Goal: Information Seeking & Learning: Learn about a topic

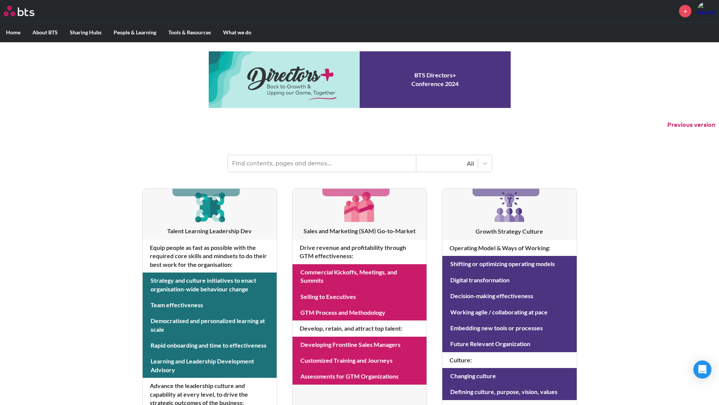
click at [718, 31] on ul "Home About BTS Who we are How we work: Policies, Toolkits and Guidance Internal…" at bounding box center [359, 32] width 719 height 20
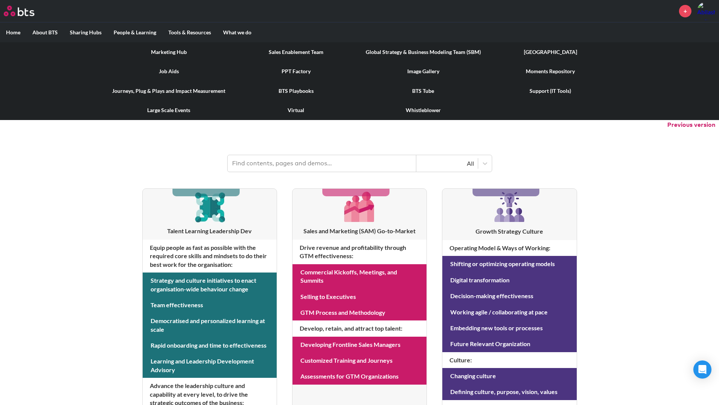
click at [398, 52] on link "Global Strategy & Business Modeling Team (SBM)" at bounding box center [423, 52] width 127 height 20
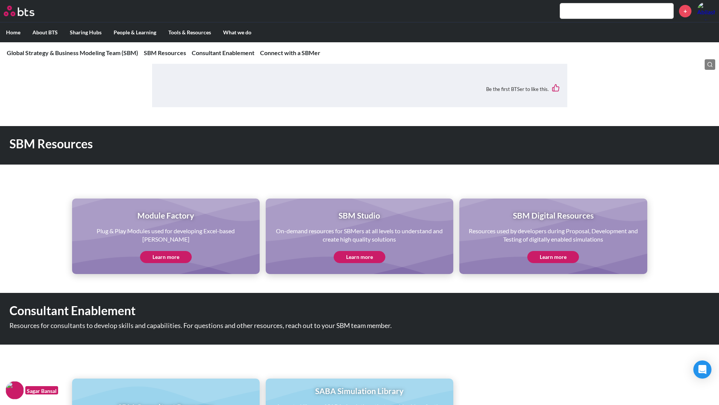
scroll to position [311, 0]
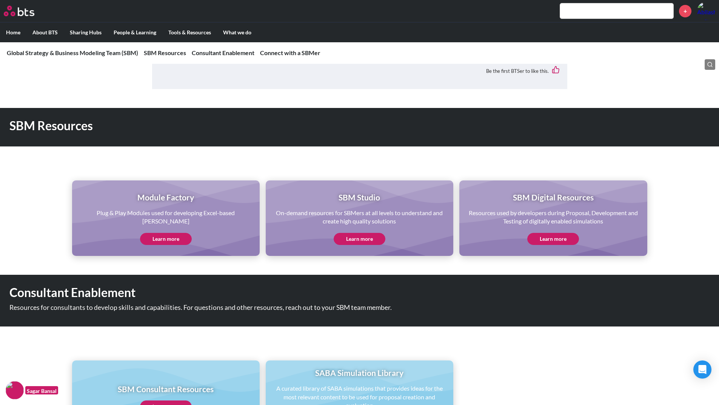
click at [170, 233] on link "Learn more" at bounding box center [166, 239] width 52 height 12
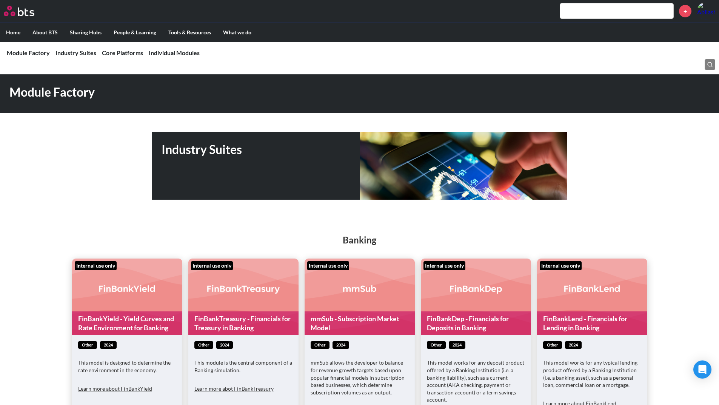
scroll to position [117, 0]
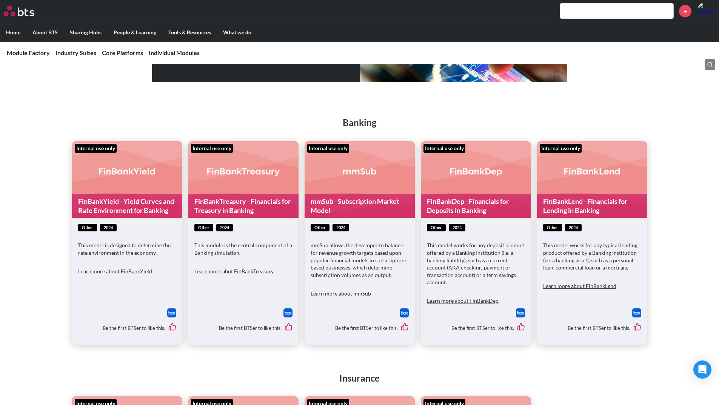
click at [85, 105] on div "Banking Internal use only FinBankYield - Yield Curves and Rate Environment for …" at bounding box center [359, 222] width 719 height 243
click at [146, 102] on div "Banking Internal use only FinBankYield - Yield Curves and Rate Environment for …" at bounding box center [359, 222] width 719 height 243
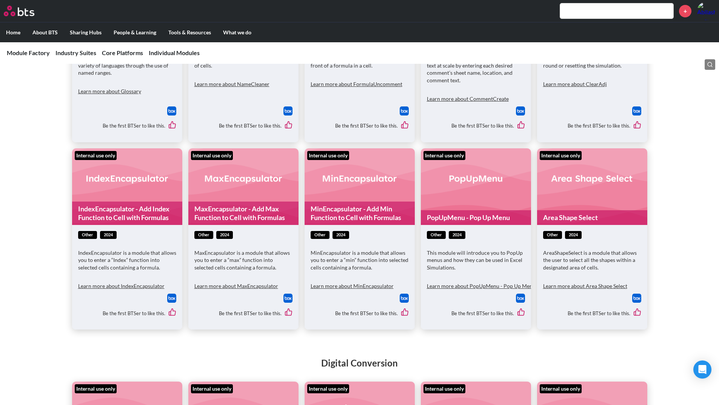
scroll to position [6055, 0]
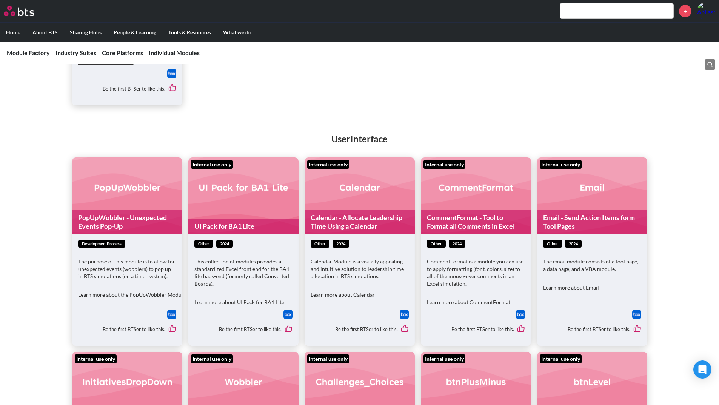
click at [130, 287] on button "Learn more about the PopUpWobbler Module" at bounding box center [132, 294] width 108 height 15
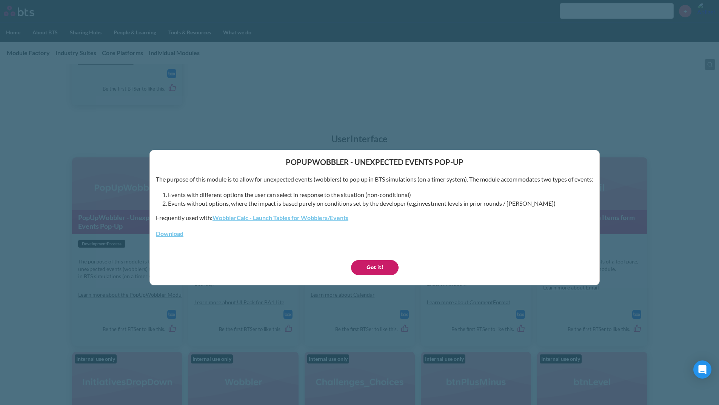
click at [377, 267] on button "Got it!" at bounding box center [375, 267] width 48 height 15
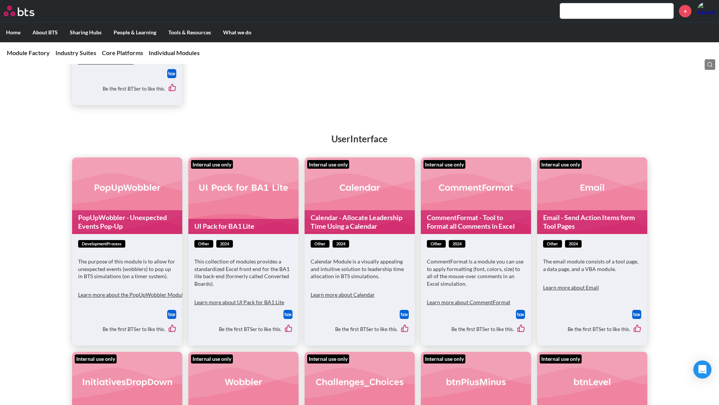
drag, startPoint x: 133, startPoint y: 278, endPoint x: 145, endPoint y: 277, distance: 12.1
click at [145, 287] on button "Learn more about the PopUpWobbler Module" at bounding box center [132, 294] width 108 height 15
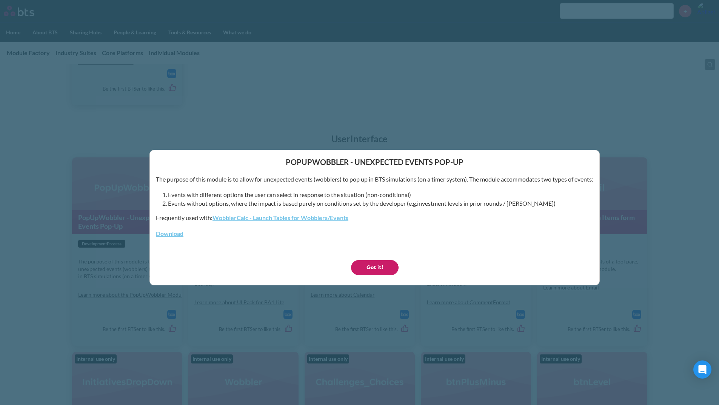
click at [363, 266] on button "Got it!" at bounding box center [375, 267] width 48 height 15
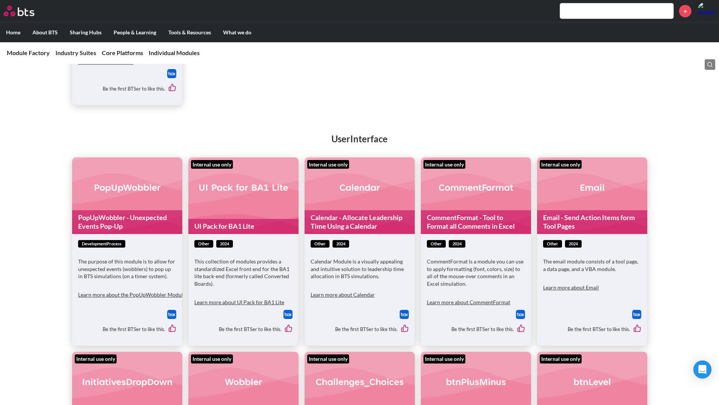
click at [134, 287] on button "Learn more about the PopUpWobbler Module" at bounding box center [132, 294] width 108 height 15
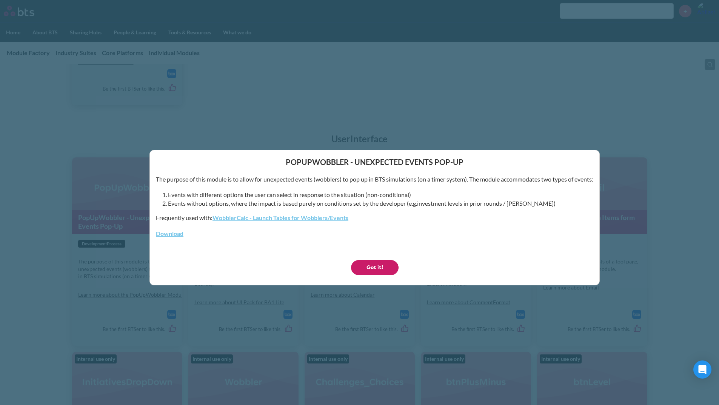
click at [383, 265] on button "Got it!" at bounding box center [375, 267] width 48 height 15
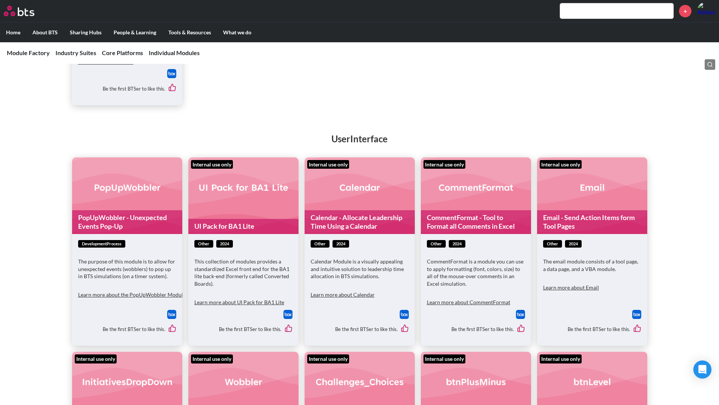
click at [173, 310] on img at bounding box center [171, 314] width 9 height 9
